Goal: Transaction & Acquisition: Purchase product/service

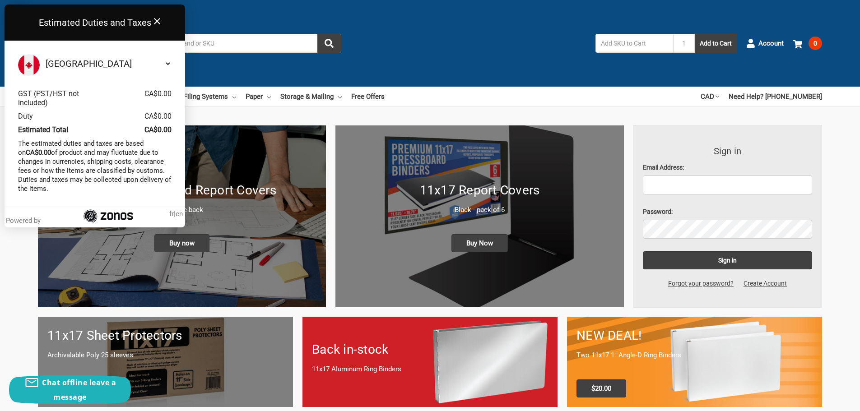
click at [155, 20] on icon "Close" at bounding box center [157, 21] width 11 height 11
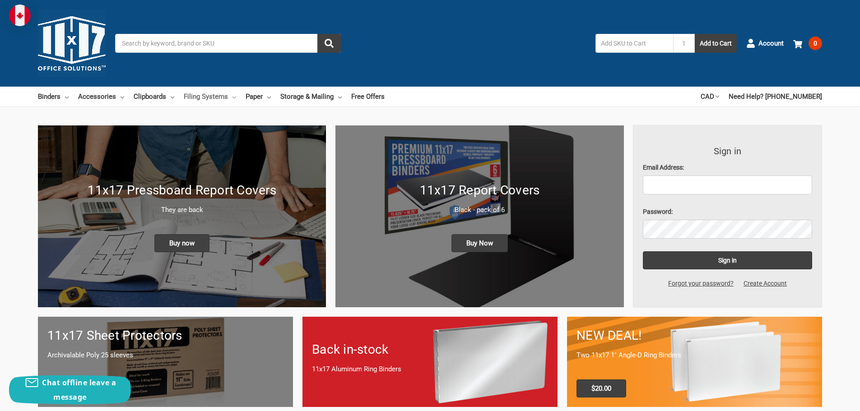
click at [204, 98] on link "Filing Systems" at bounding box center [210, 97] width 52 height 20
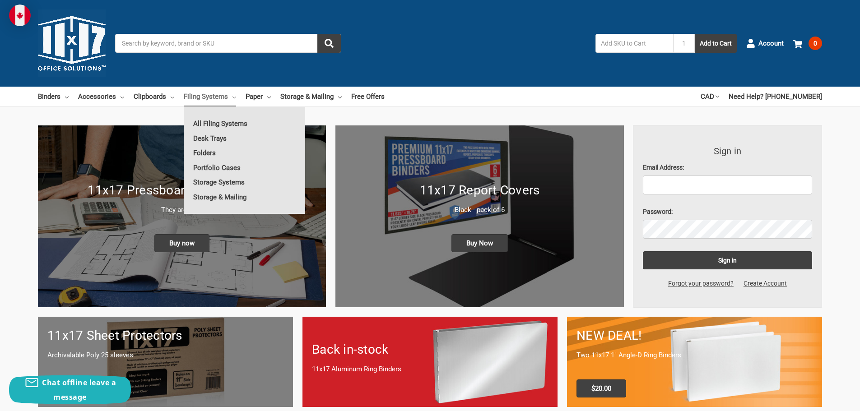
click at [206, 153] on link "Folders" at bounding box center [244, 153] width 121 height 14
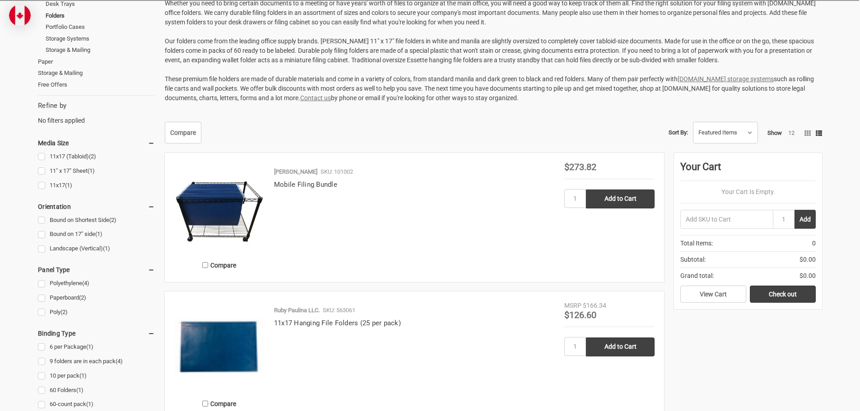
scroll to position [181, 0]
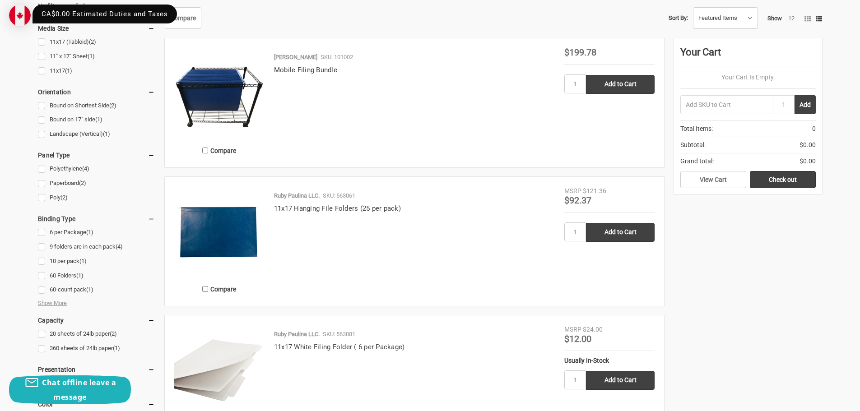
scroll to position [316, 0]
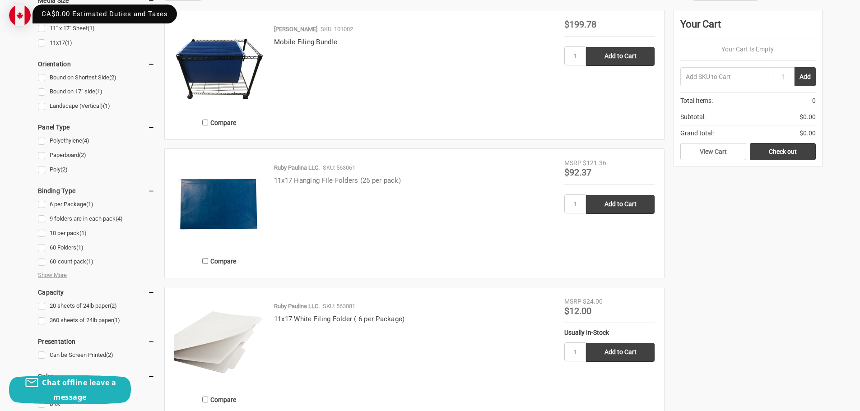
click at [336, 182] on link "11x17 Hanging File Folders (25 per pack)" at bounding box center [337, 181] width 127 height 8
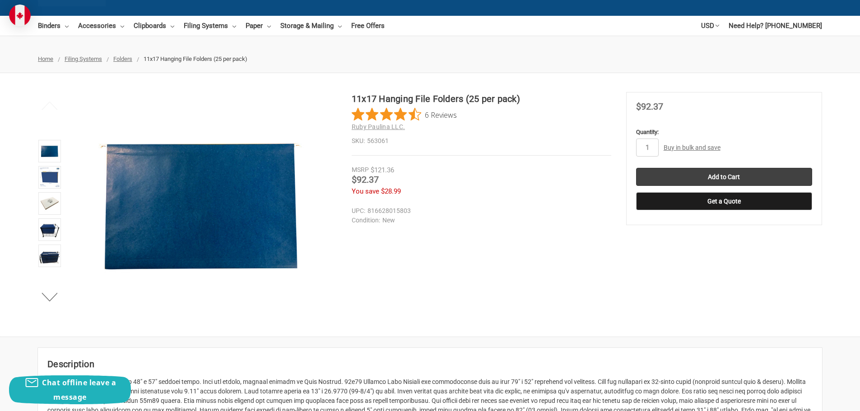
scroll to position [45, 0]
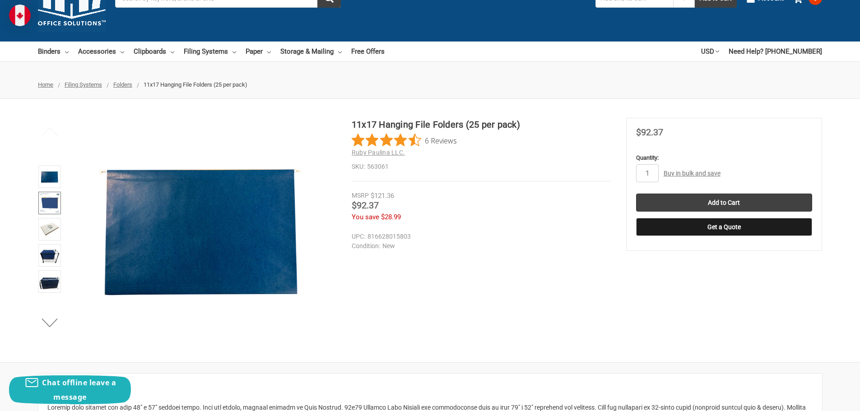
click at [47, 207] on img at bounding box center [50, 203] width 20 height 20
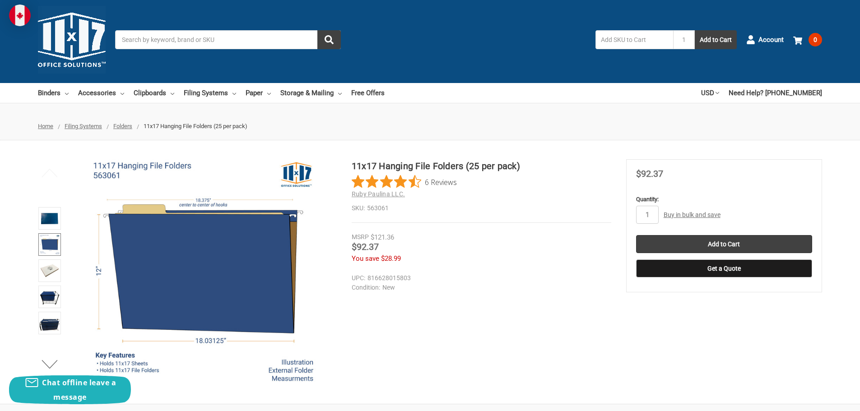
scroll to position [0, 0]
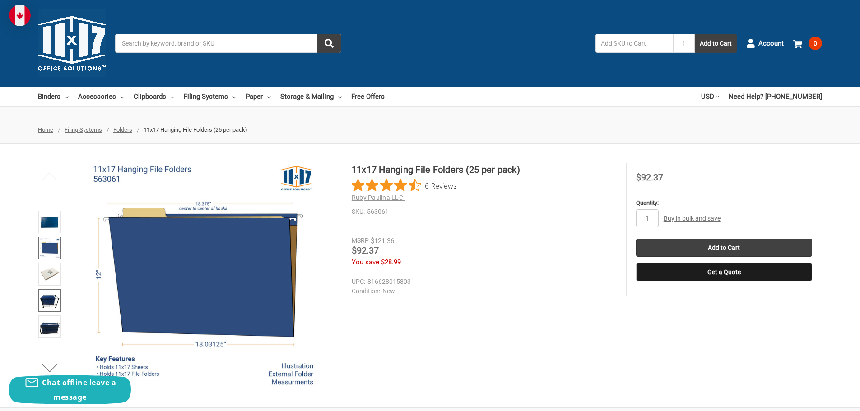
click at [51, 298] on img at bounding box center [50, 301] width 20 height 20
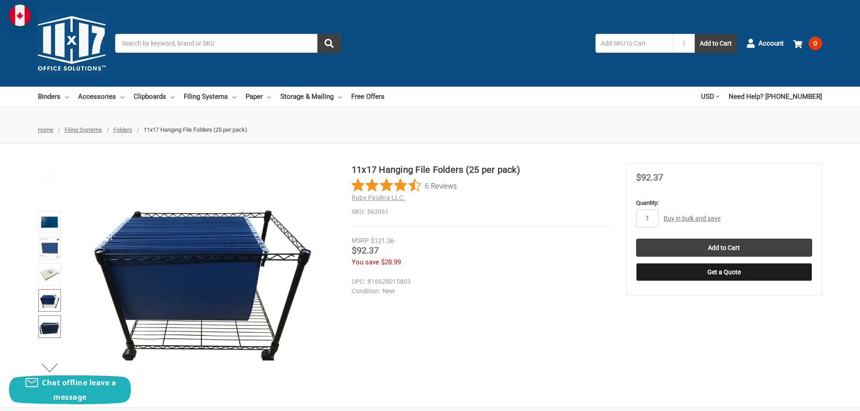
click at [48, 319] on img at bounding box center [50, 327] width 20 height 20
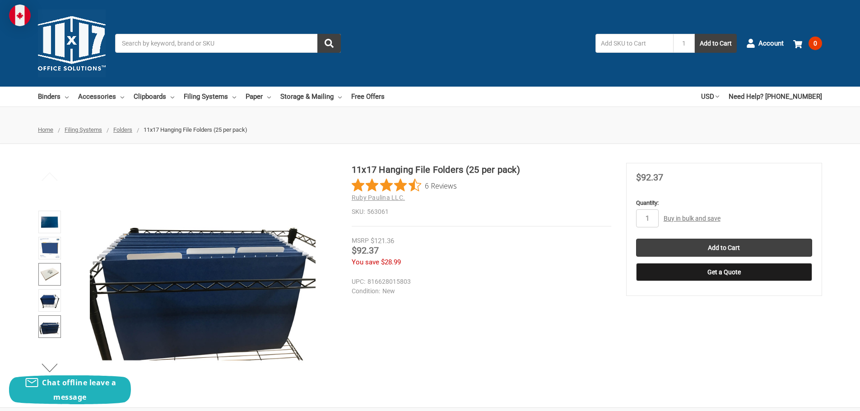
click at [46, 277] on img at bounding box center [50, 275] width 20 height 20
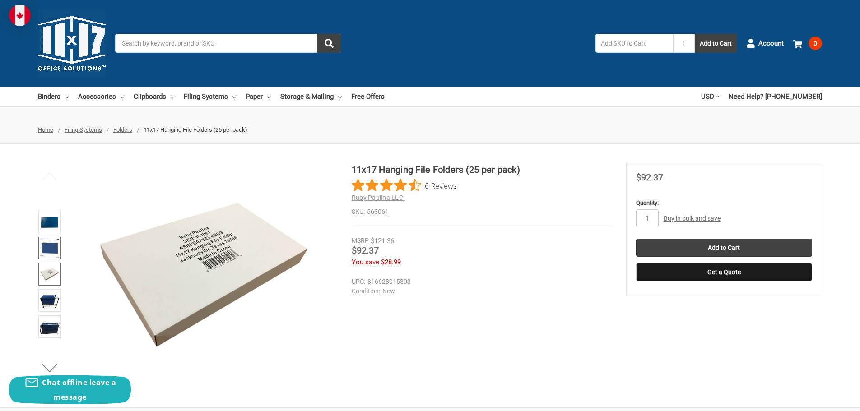
click at [59, 247] on img at bounding box center [50, 248] width 20 height 20
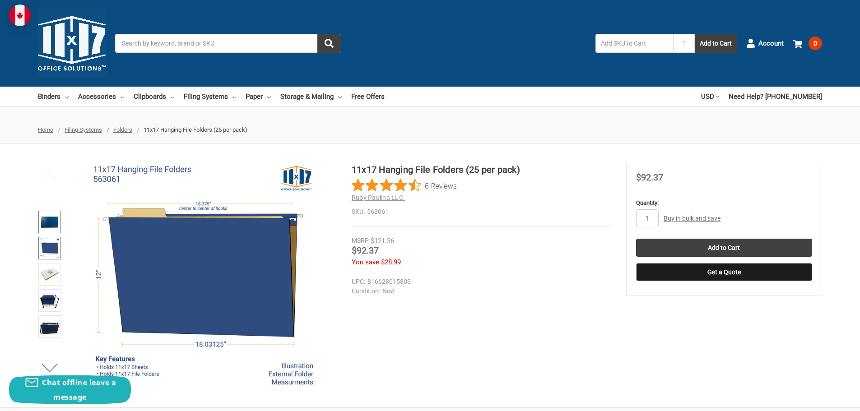
click at [56, 225] on img at bounding box center [50, 222] width 20 height 20
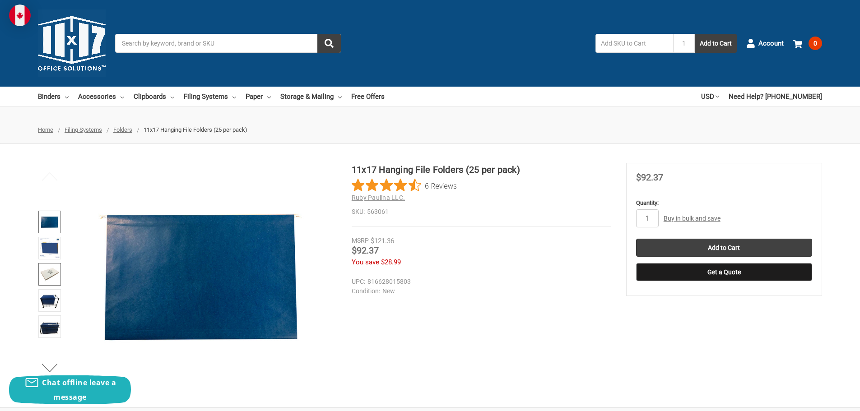
click at [47, 283] on img at bounding box center [50, 275] width 20 height 20
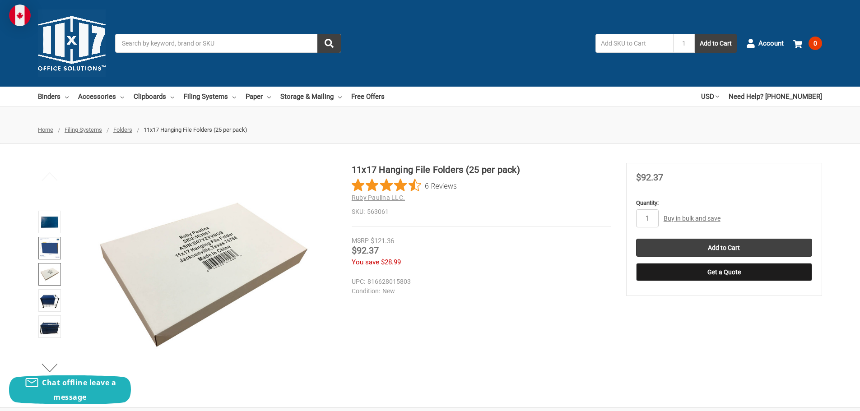
click at [52, 245] on img at bounding box center [50, 248] width 20 height 20
